Goal: Task Accomplishment & Management: Use online tool/utility

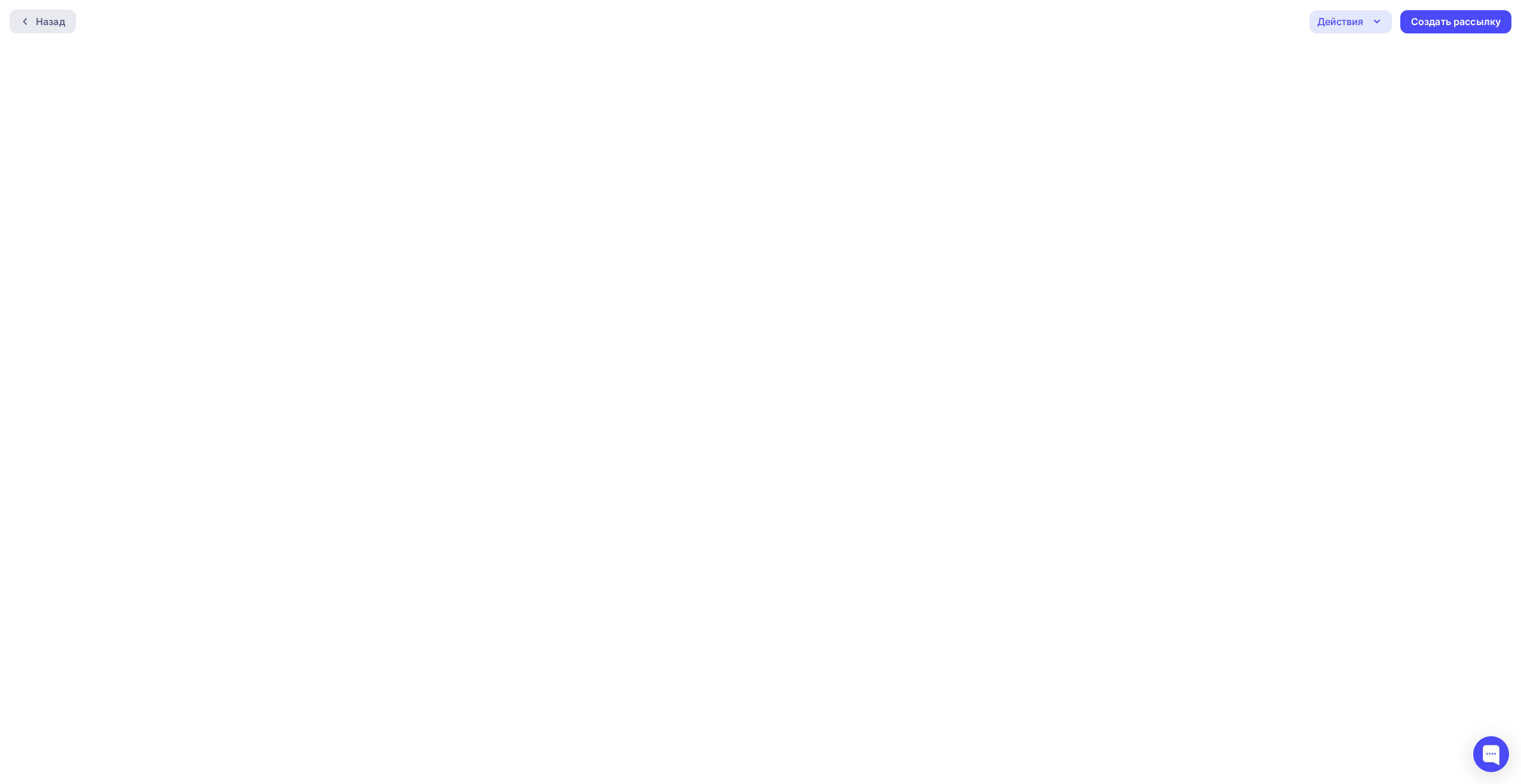
click at [58, 29] on div "Назад" at bounding box center [43, 22] width 66 height 24
click at [43, 25] on div "Назад" at bounding box center [50, 21] width 29 height 14
click at [40, 12] on div "Назад" at bounding box center [43, 22] width 66 height 24
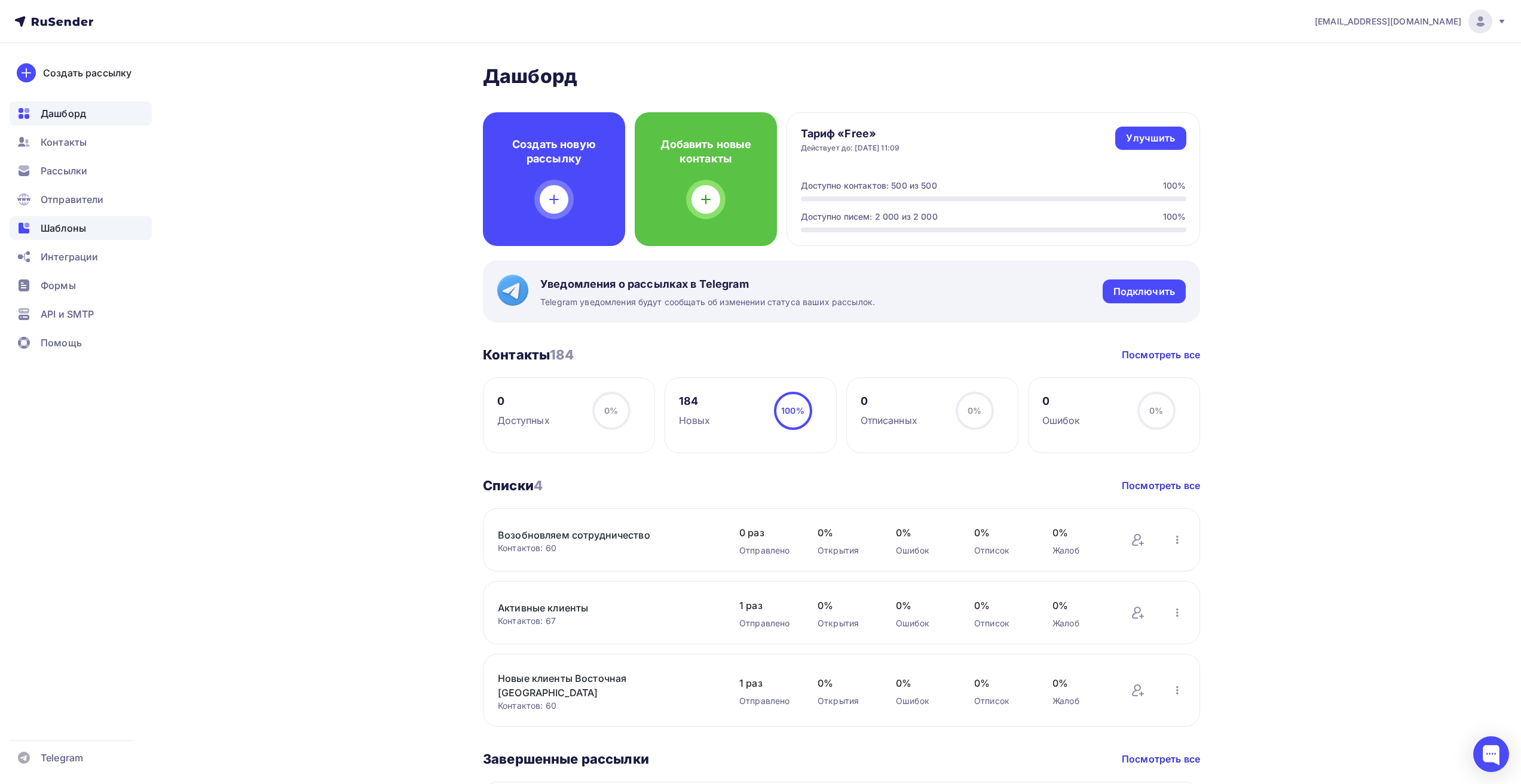
click at [61, 226] on span "Шаблоны" at bounding box center [63, 227] width 46 height 14
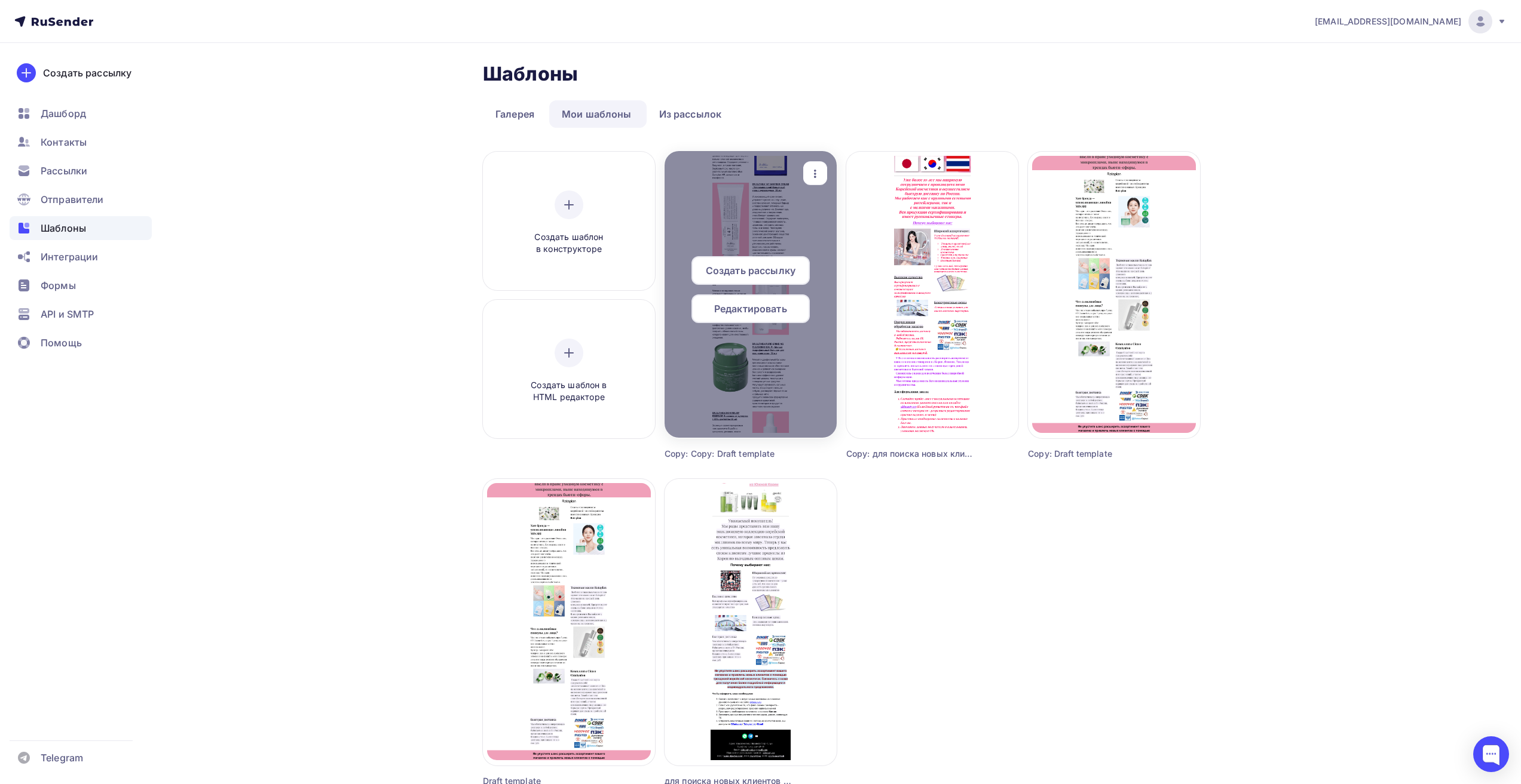
click at [775, 308] on span "Редактировать" at bounding box center [751, 308] width 73 height 14
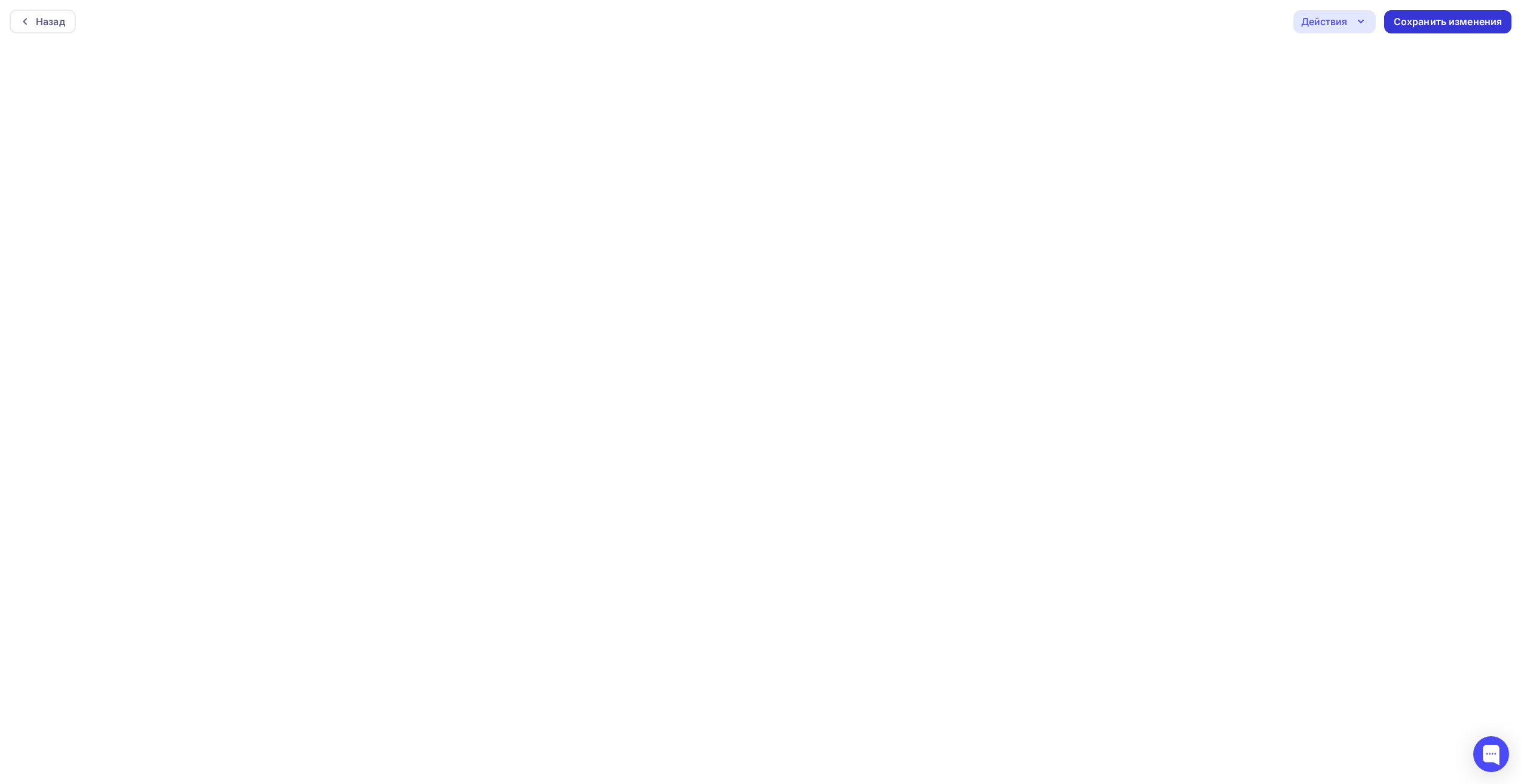
click at [1446, 18] on div "Сохранить изменения" at bounding box center [1447, 22] width 108 height 14
